Goal: Use online tool/utility: Utilize a website feature to perform a specific function

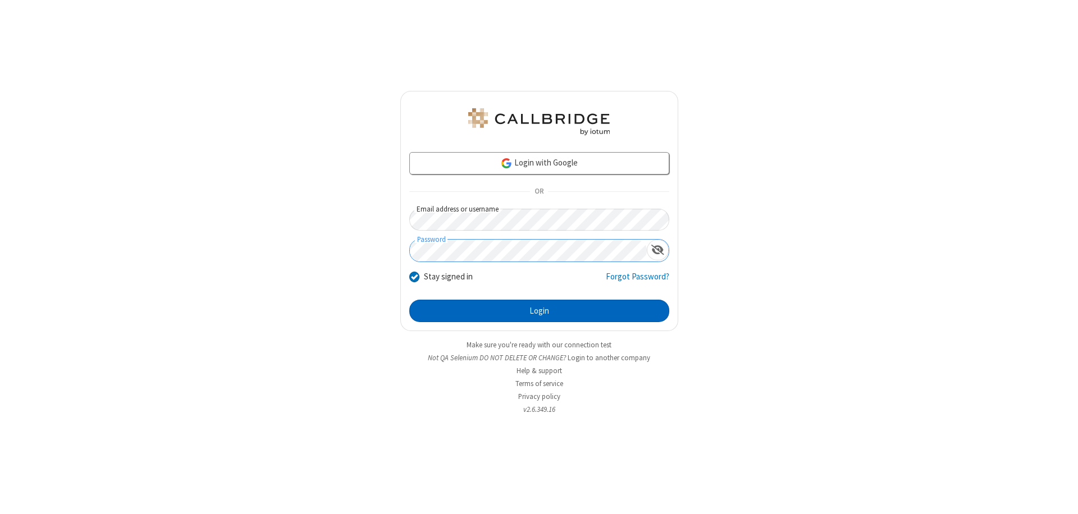
click at [539, 311] on button "Login" at bounding box center [539, 311] width 260 height 22
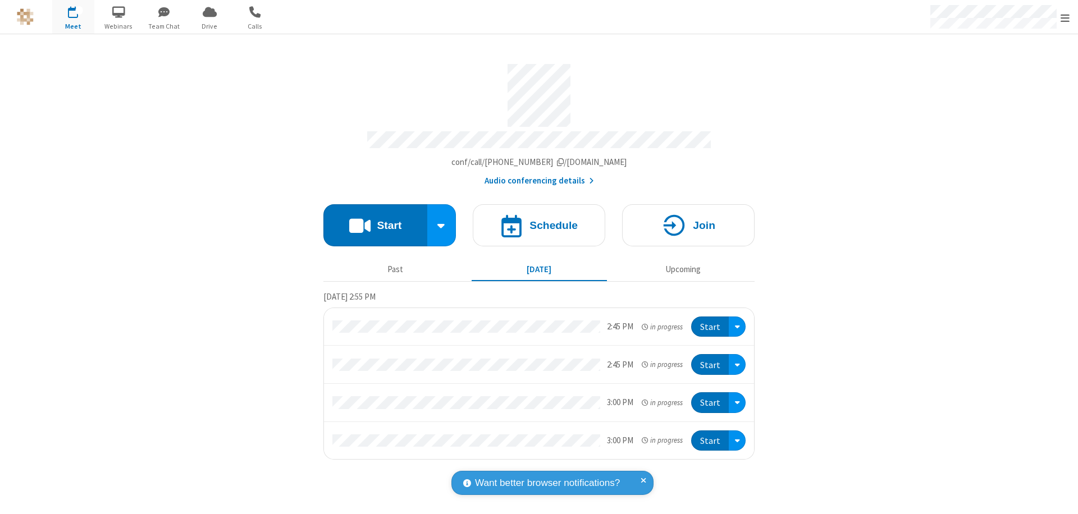
click at [375, 220] on button "Start" at bounding box center [375, 225] width 104 height 42
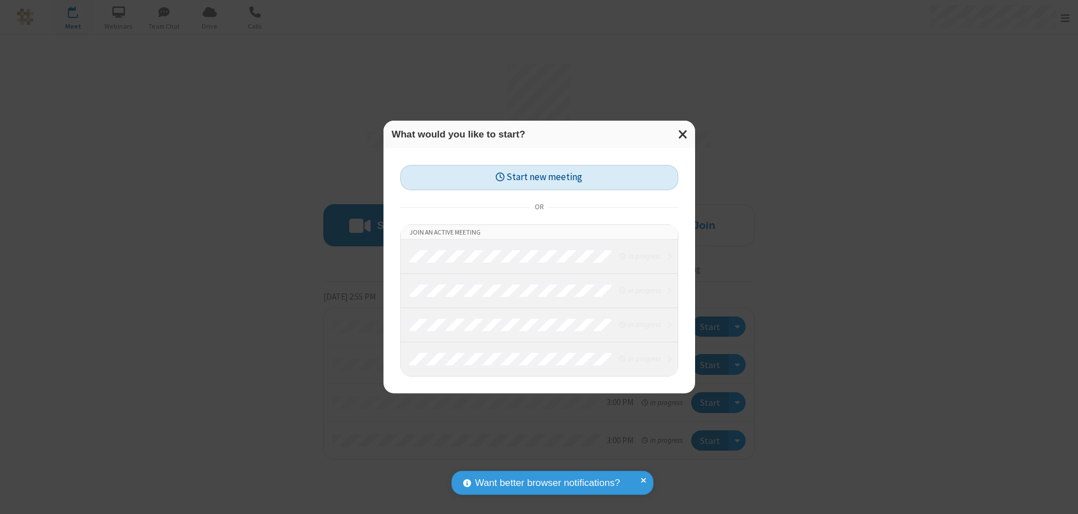
click at [539, 177] on button "Start new meeting" at bounding box center [539, 177] width 278 height 25
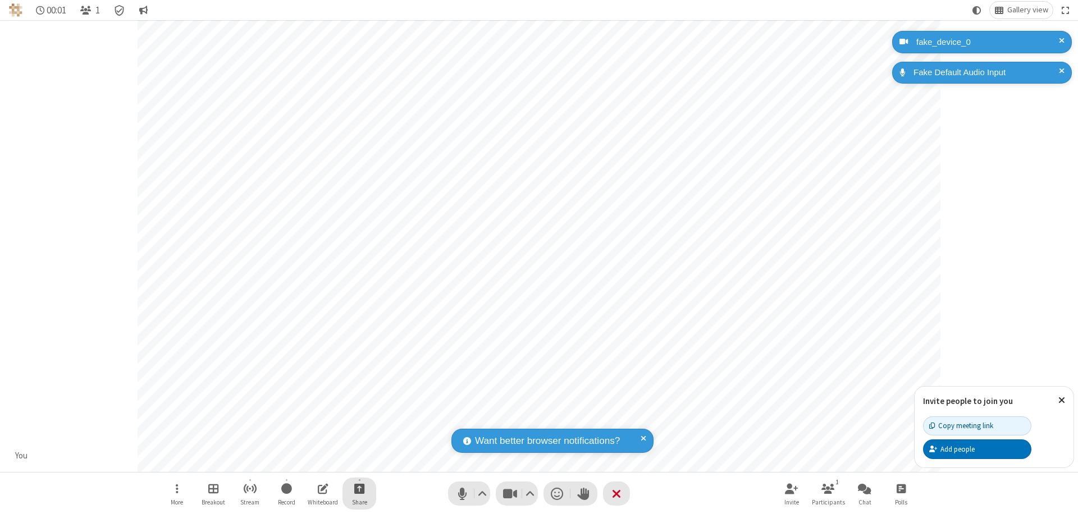
click at [359, 489] on span "Start sharing" at bounding box center [359, 489] width 11 height 14
click at [314, 462] on span "Share my screen" at bounding box center [314, 463] width 13 height 10
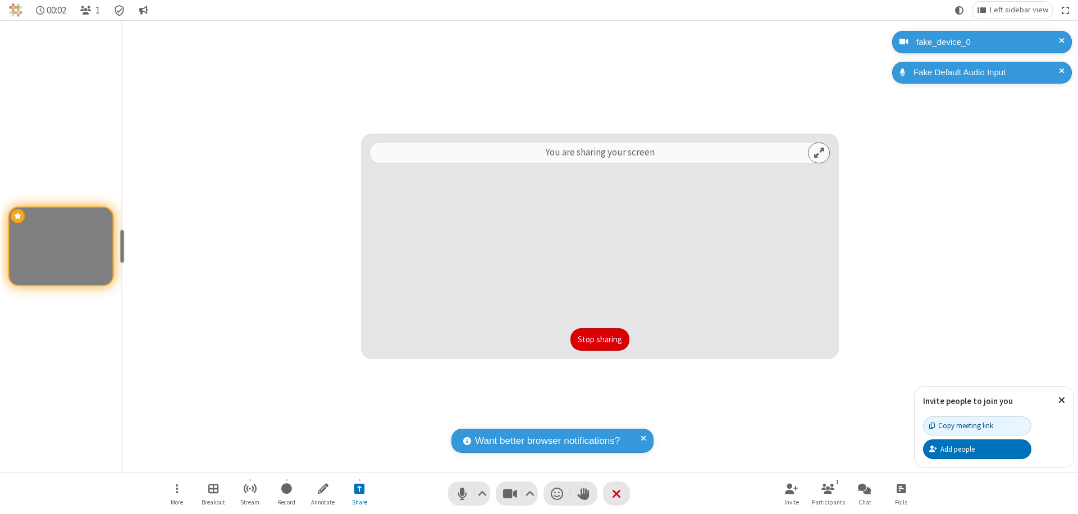
click at [600, 340] on button "Stop sharing" at bounding box center [599, 339] width 59 height 22
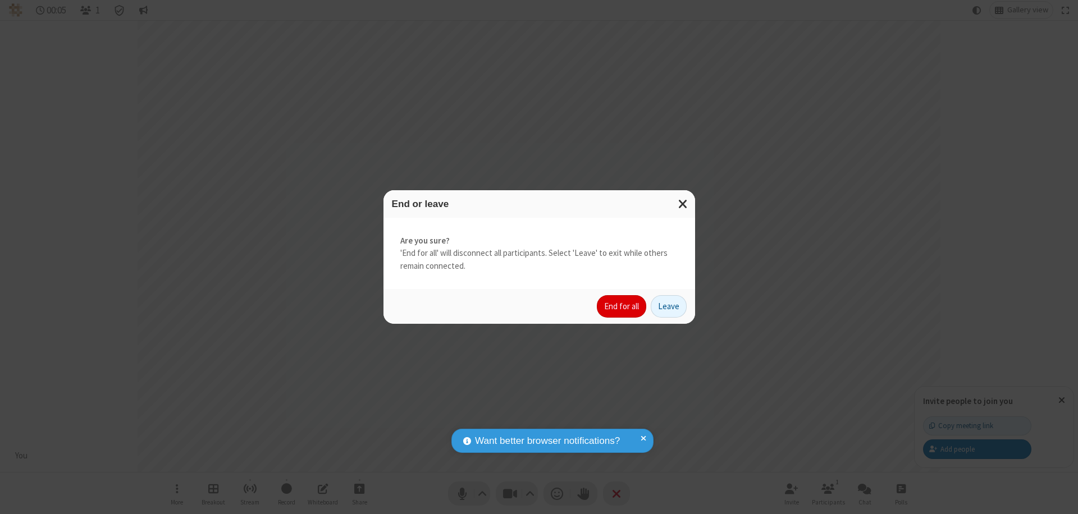
click at [622, 307] on button "End for all" at bounding box center [621, 306] width 49 height 22
